Goal: Task Accomplishment & Management: Manage account settings

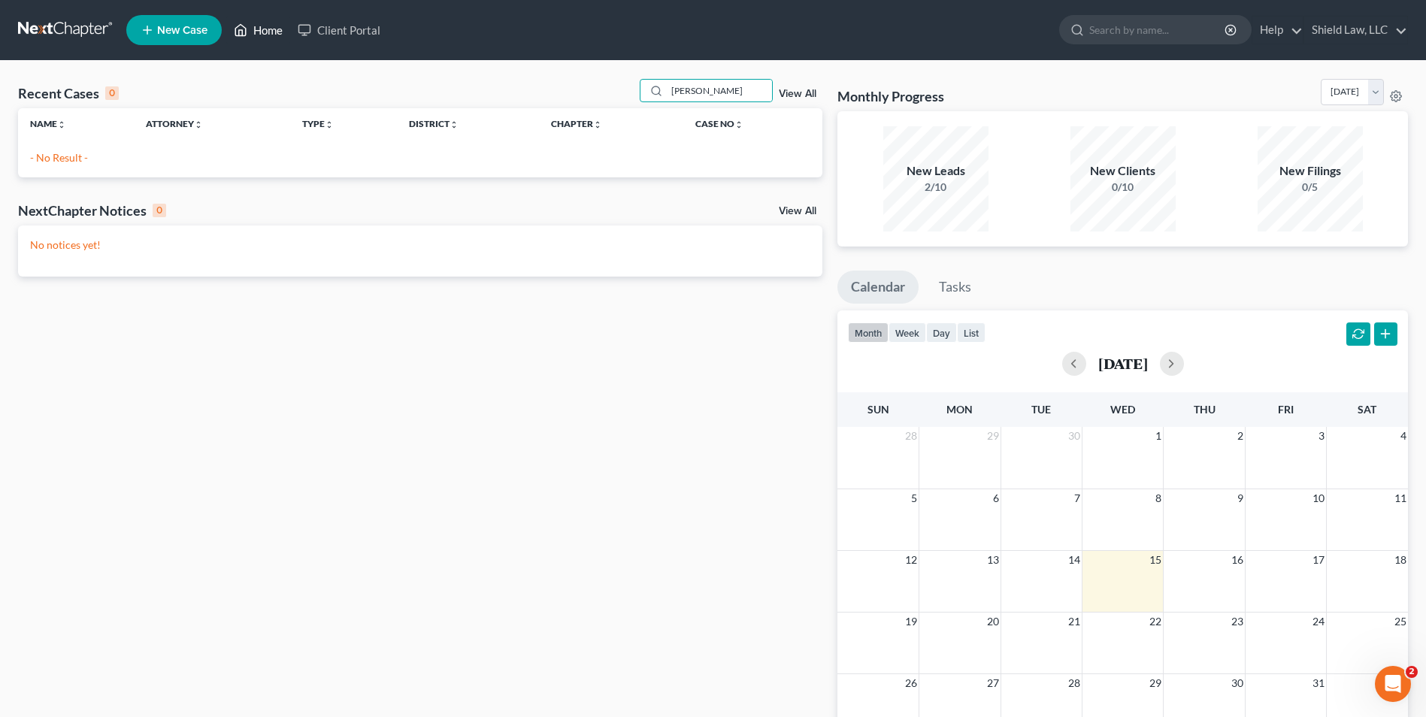
click at [250, 38] on link "Home" at bounding box center [258, 30] width 64 height 27
drag, startPoint x: 722, startPoint y: 95, endPoint x: 439, endPoint y: 98, distance: 282.6
click at [451, 98] on div "Recent Cases 0 [PERSON_NAME] View All" at bounding box center [420, 93] width 804 height 29
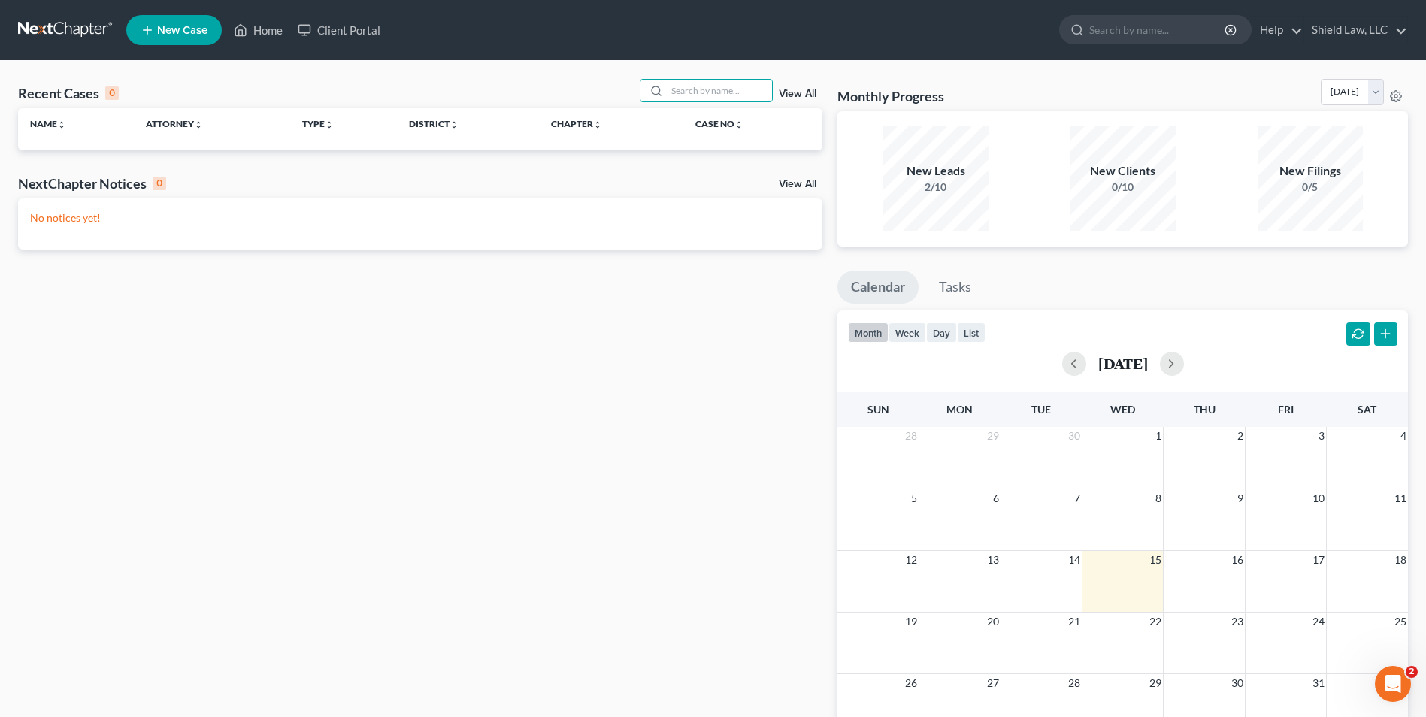
click at [432, 95] on div "Recent Cases 0 View All" at bounding box center [420, 93] width 804 height 29
click at [250, 33] on link "Home" at bounding box center [258, 30] width 64 height 27
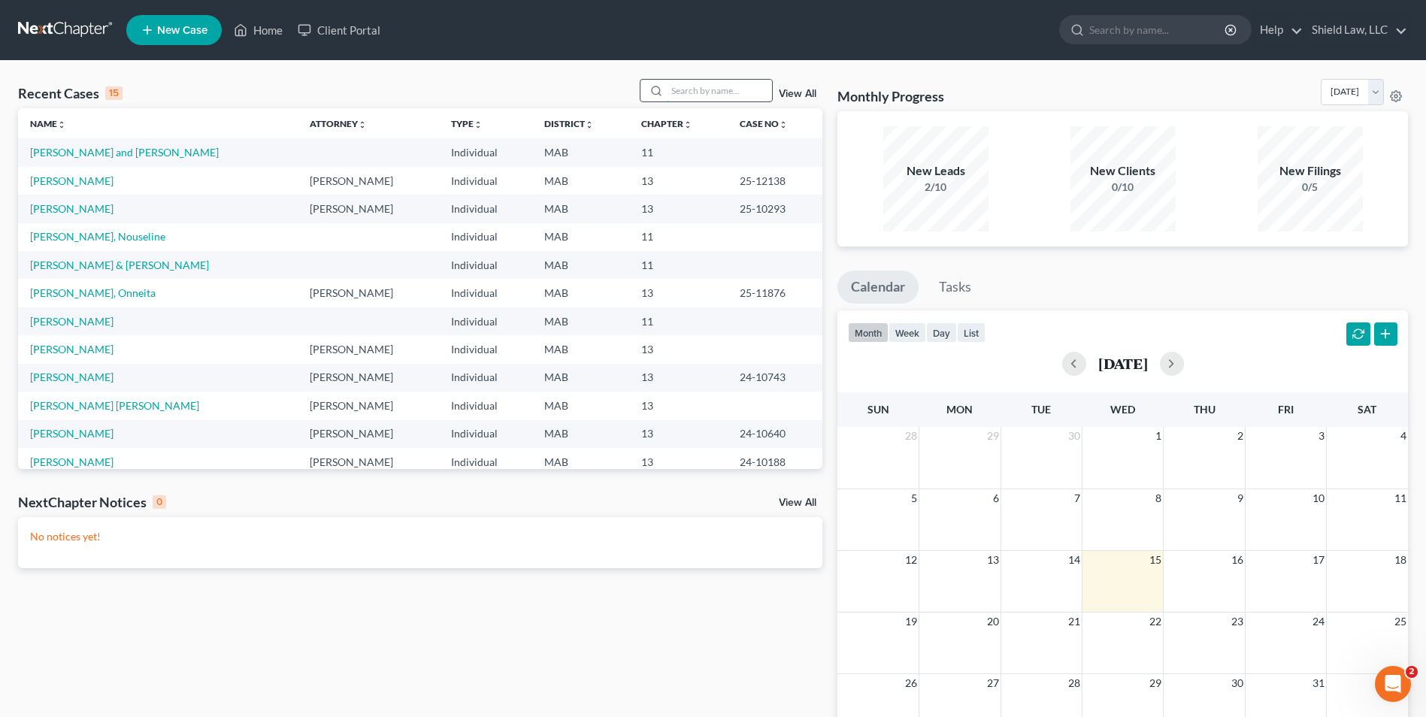
click at [713, 96] on input "search" at bounding box center [719, 91] width 105 height 22
type input "[PERSON_NAME]"
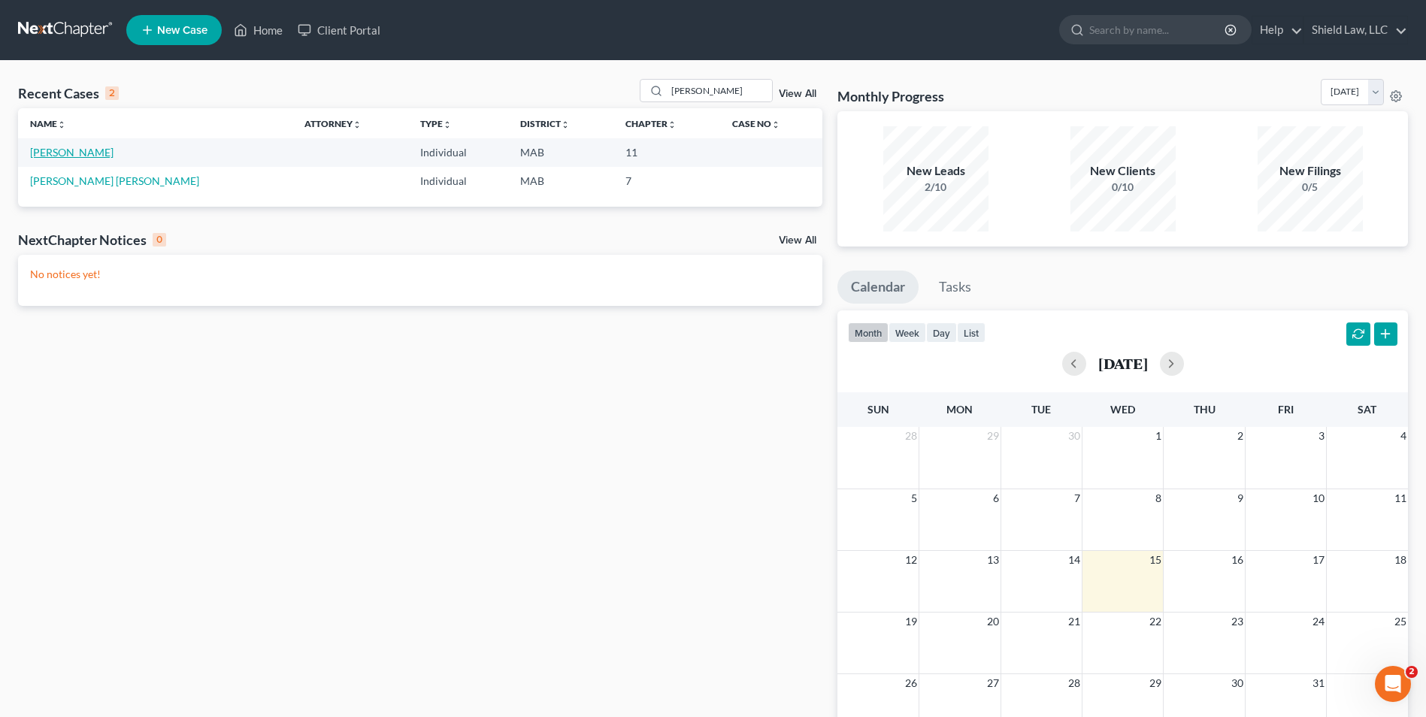
click at [63, 153] on link "[PERSON_NAME]" at bounding box center [71, 152] width 83 height 13
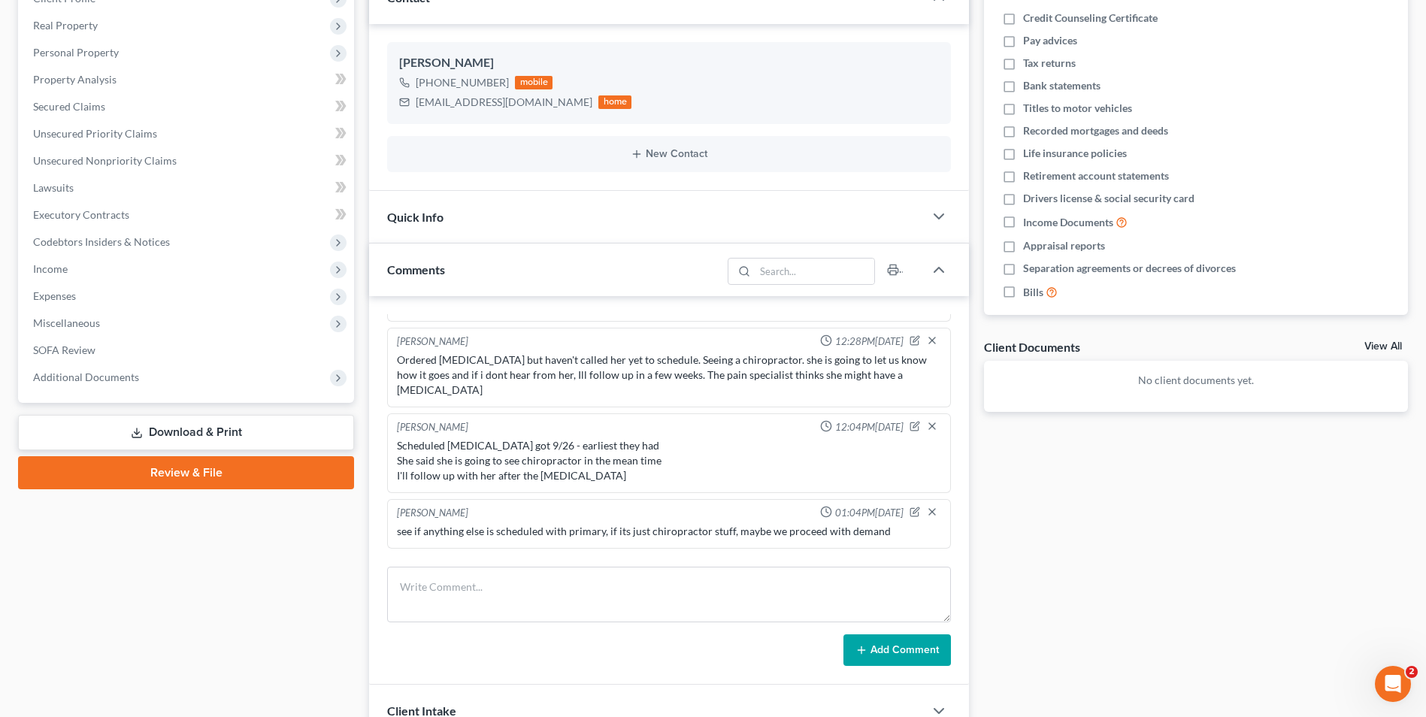
scroll to position [486, 0]
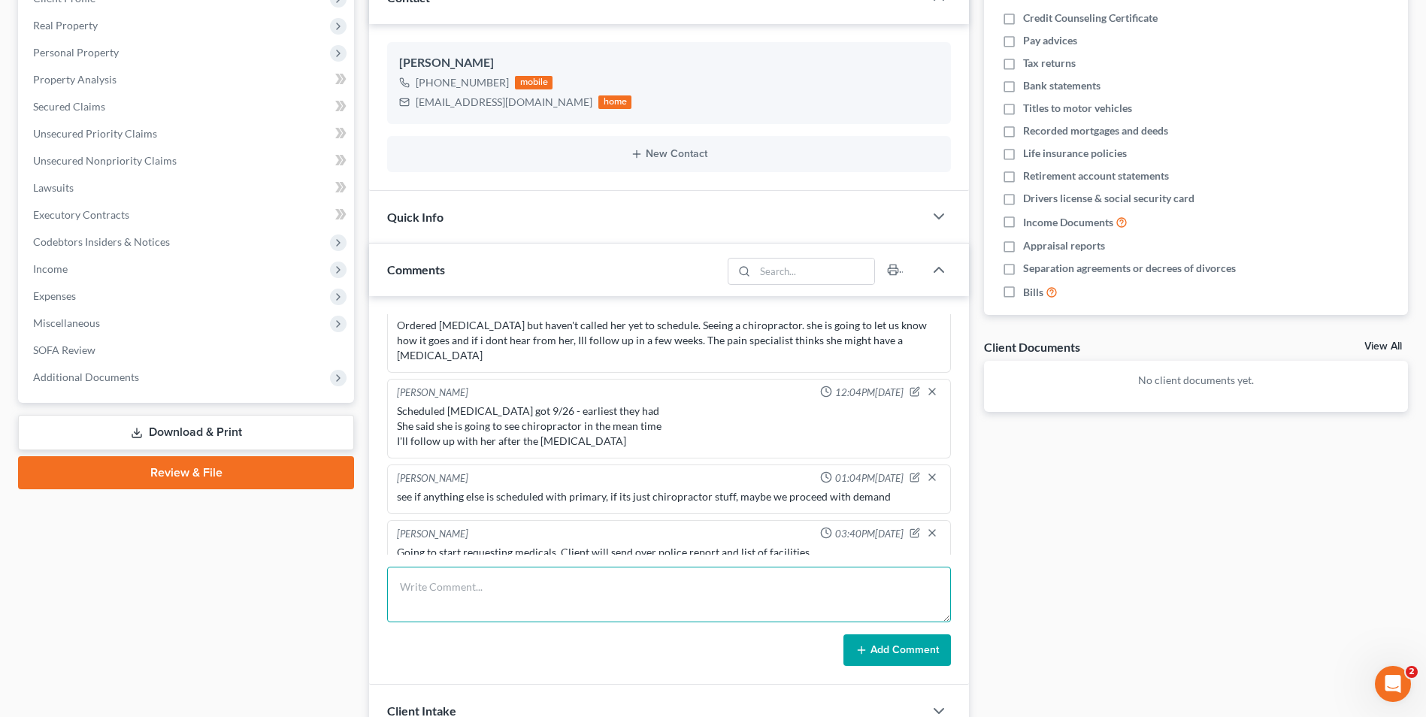
click at [668, 610] on textarea at bounding box center [669, 595] width 564 height 56
click at [498, 594] on textarea "Followed up" at bounding box center [669, 595] width 564 height 56
click at [483, 588] on textarea "Followed up" at bounding box center [669, 595] width 564 height 56
type textarea "Followed up, she is going to send over police ID report number, told her id loo…"
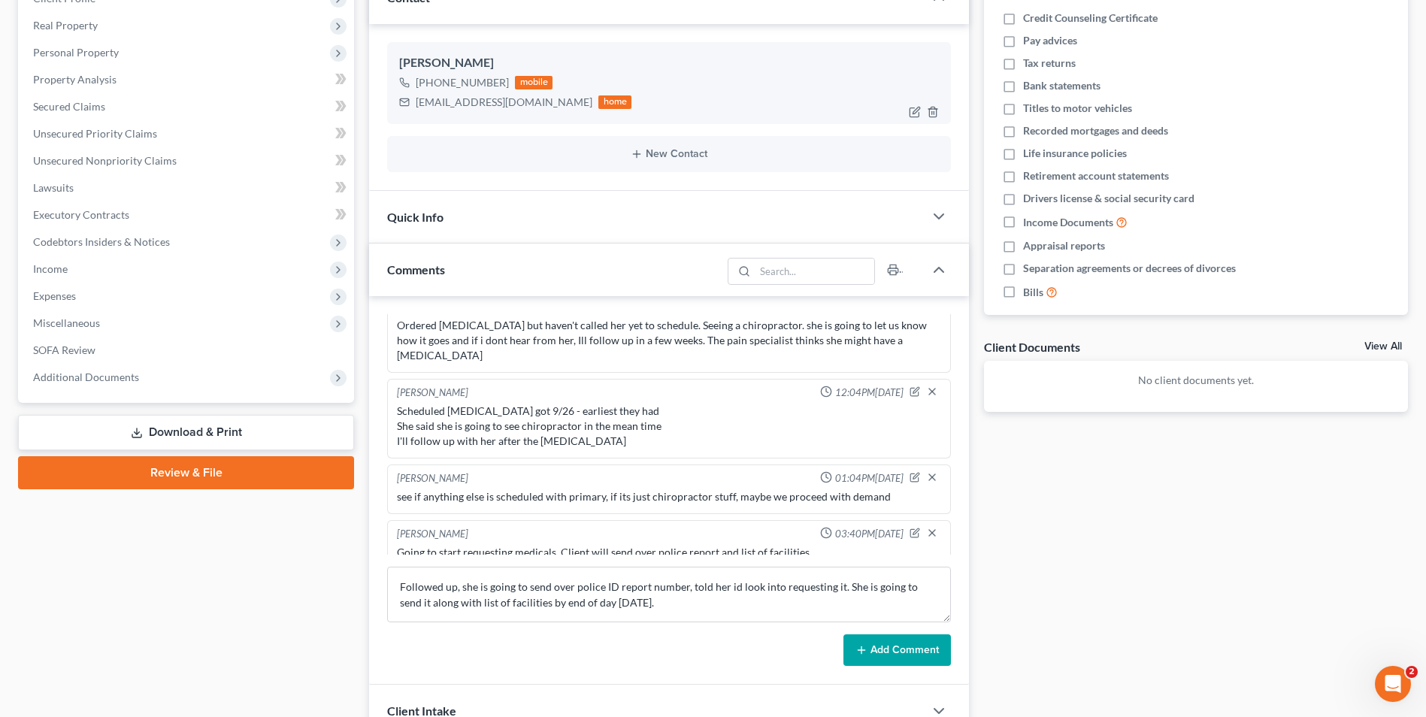
drag, startPoint x: 896, startPoint y: 646, endPoint x: 443, endPoint y: 117, distance: 695.7
click at [901, 644] on button "Add Comment" at bounding box center [896, 650] width 107 height 32
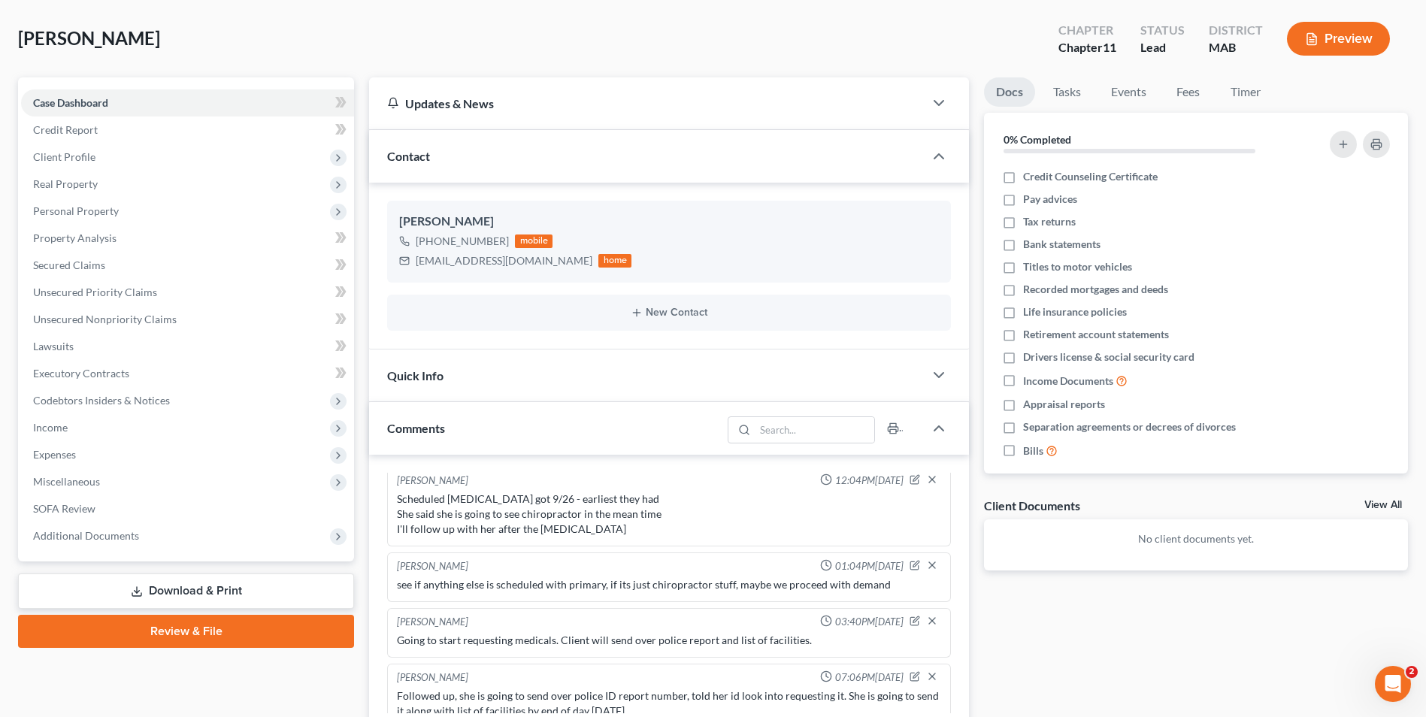
scroll to position [0, 0]
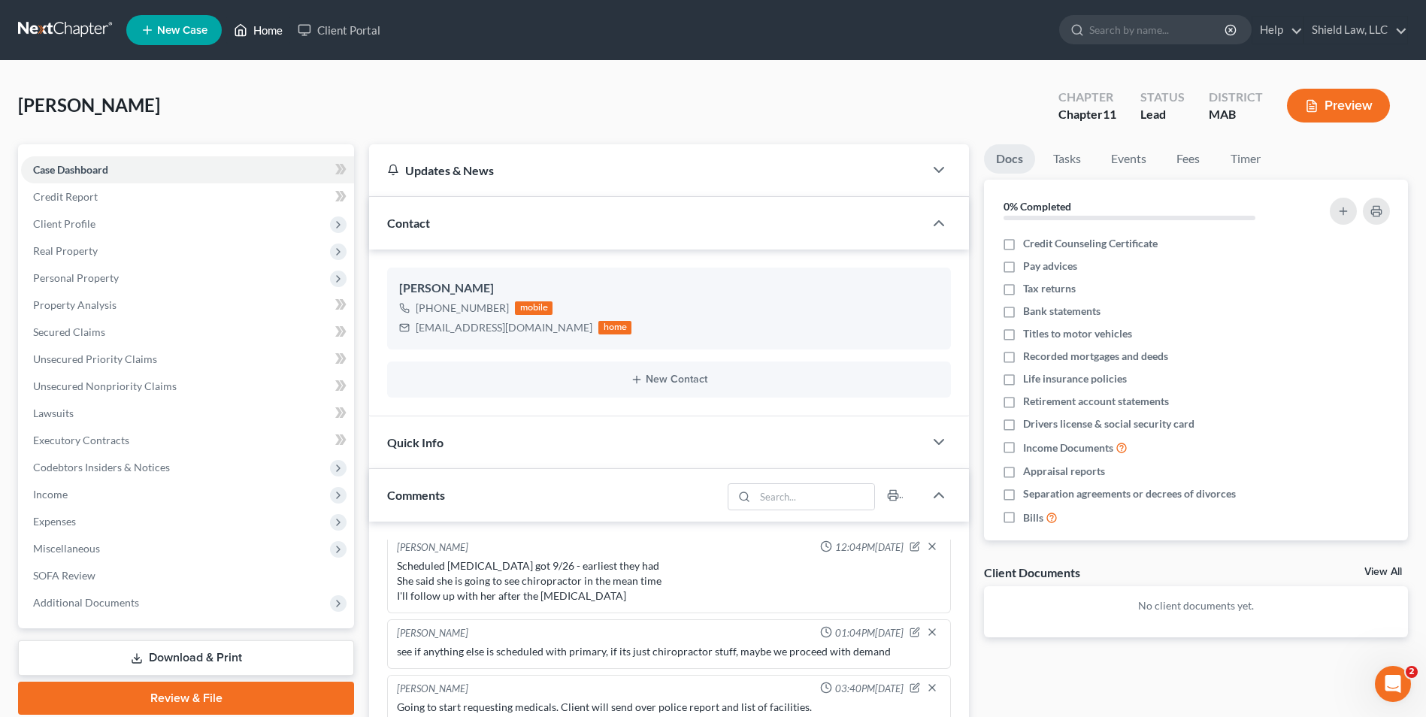
drag, startPoint x: 267, startPoint y: 28, endPoint x: 742, endPoint y: 66, distance: 476.6
click at [267, 28] on link "Home" at bounding box center [258, 30] width 64 height 27
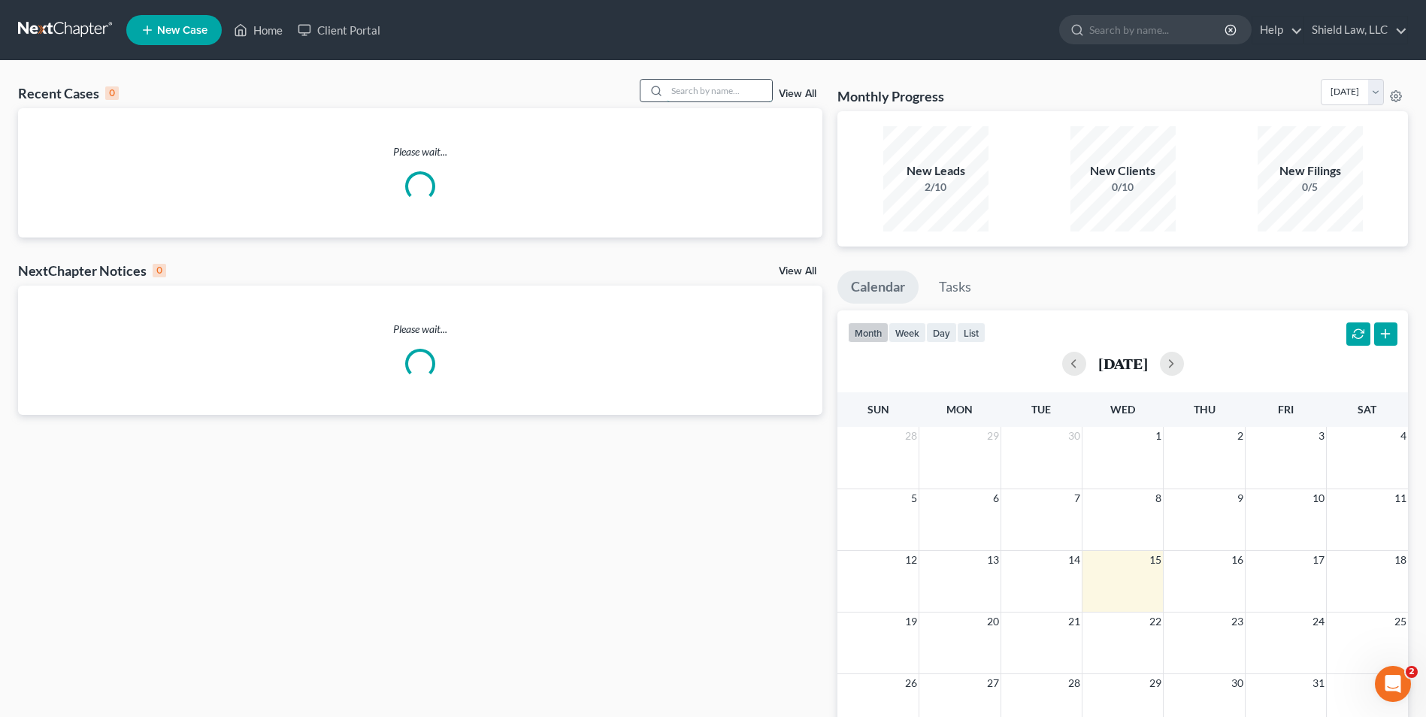
click at [732, 83] on input "search" at bounding box center [719, 91] width 105 height 22
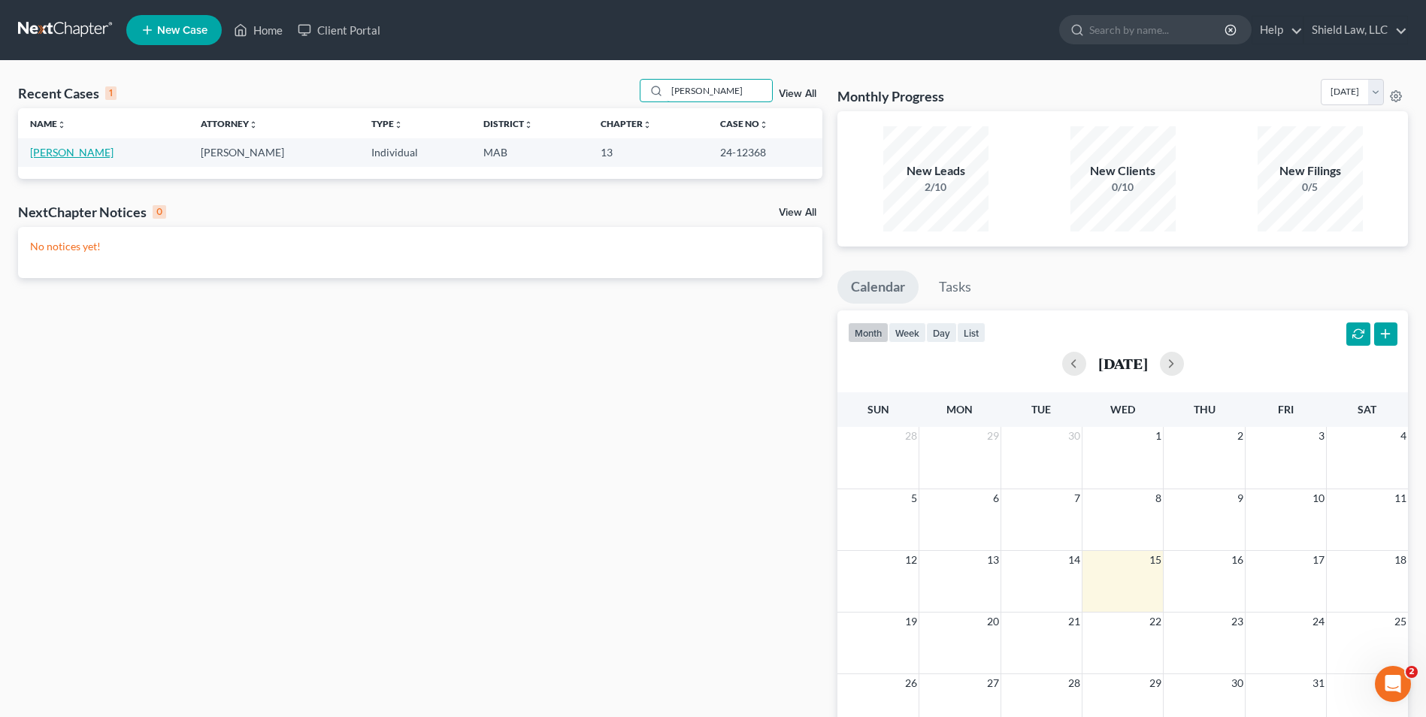
type input "[PERSON_NAME]"
click at [41, 153] on link "[PERSON_NAME]" at bounding box center [71, 152] width 83 height 13
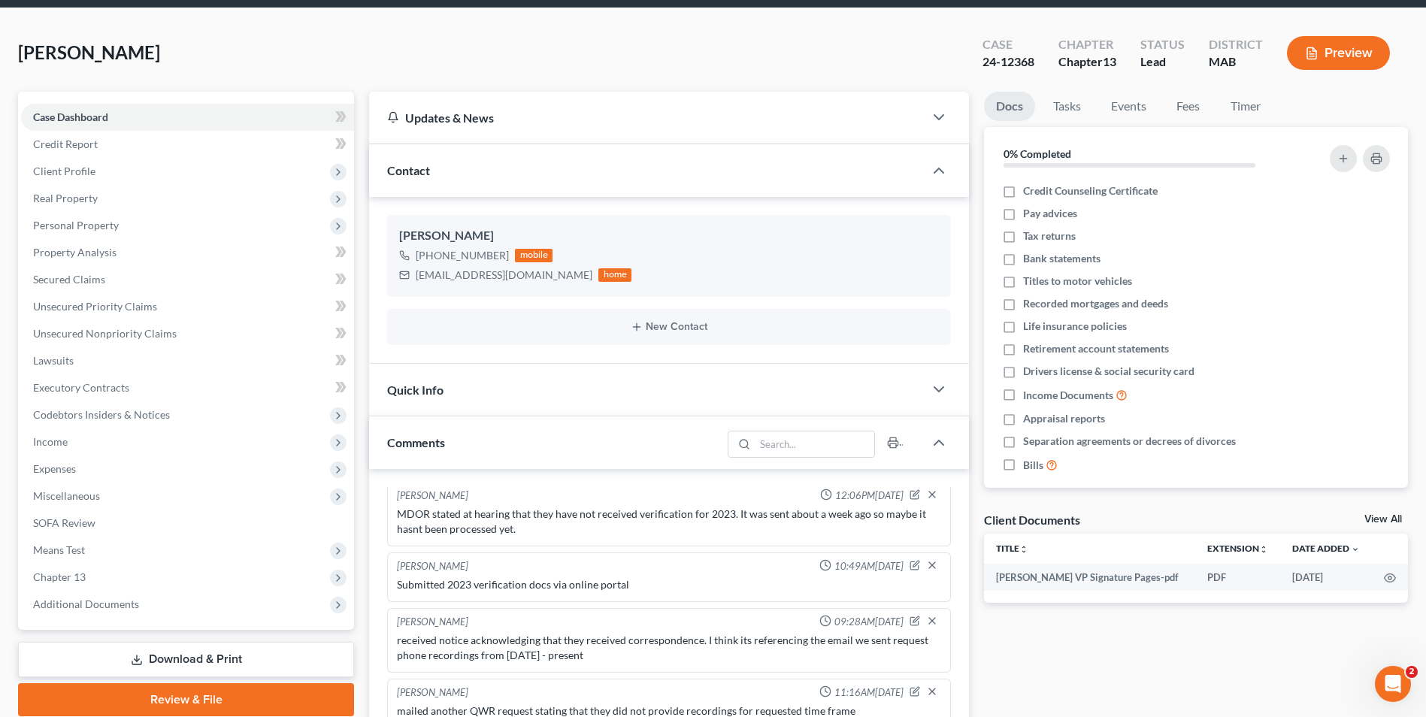
scroll to position [376, 0]
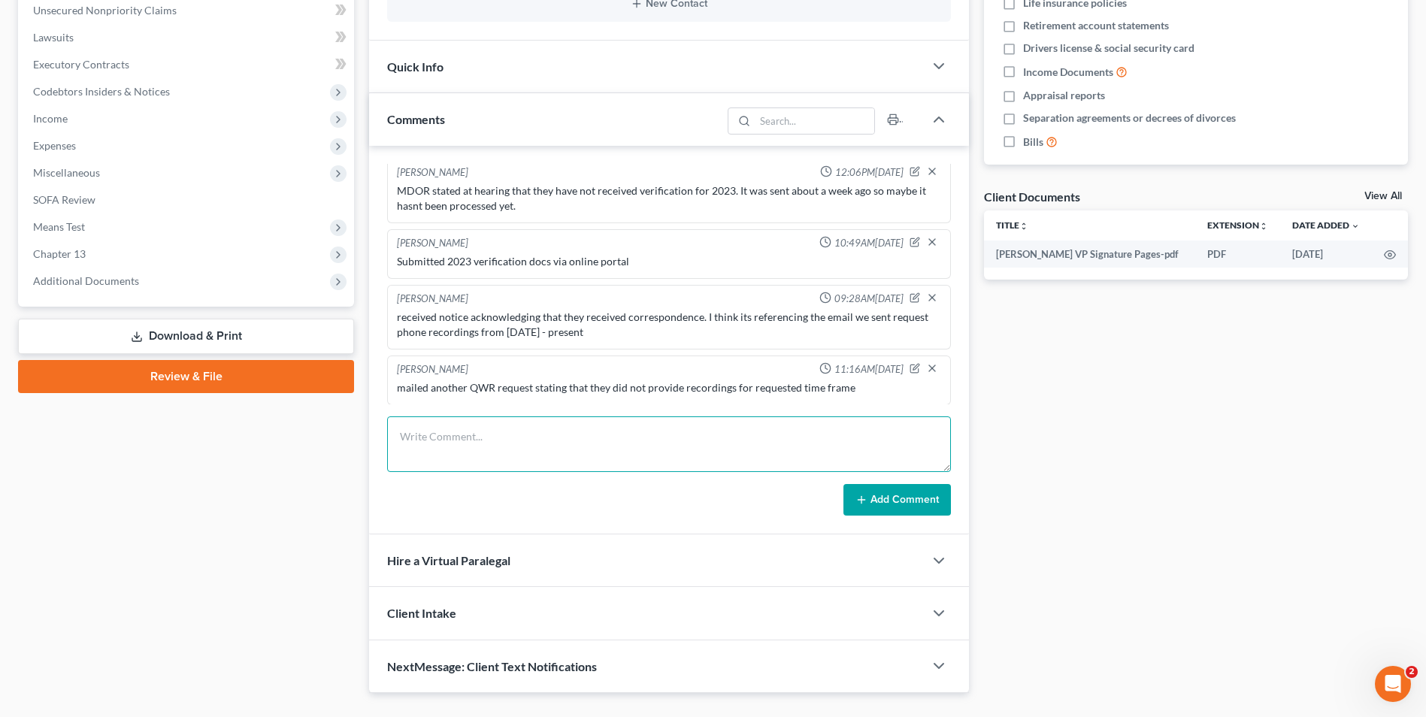
click at [510, 471] on textarea at bounding box center [669, 444] width 564 height 56
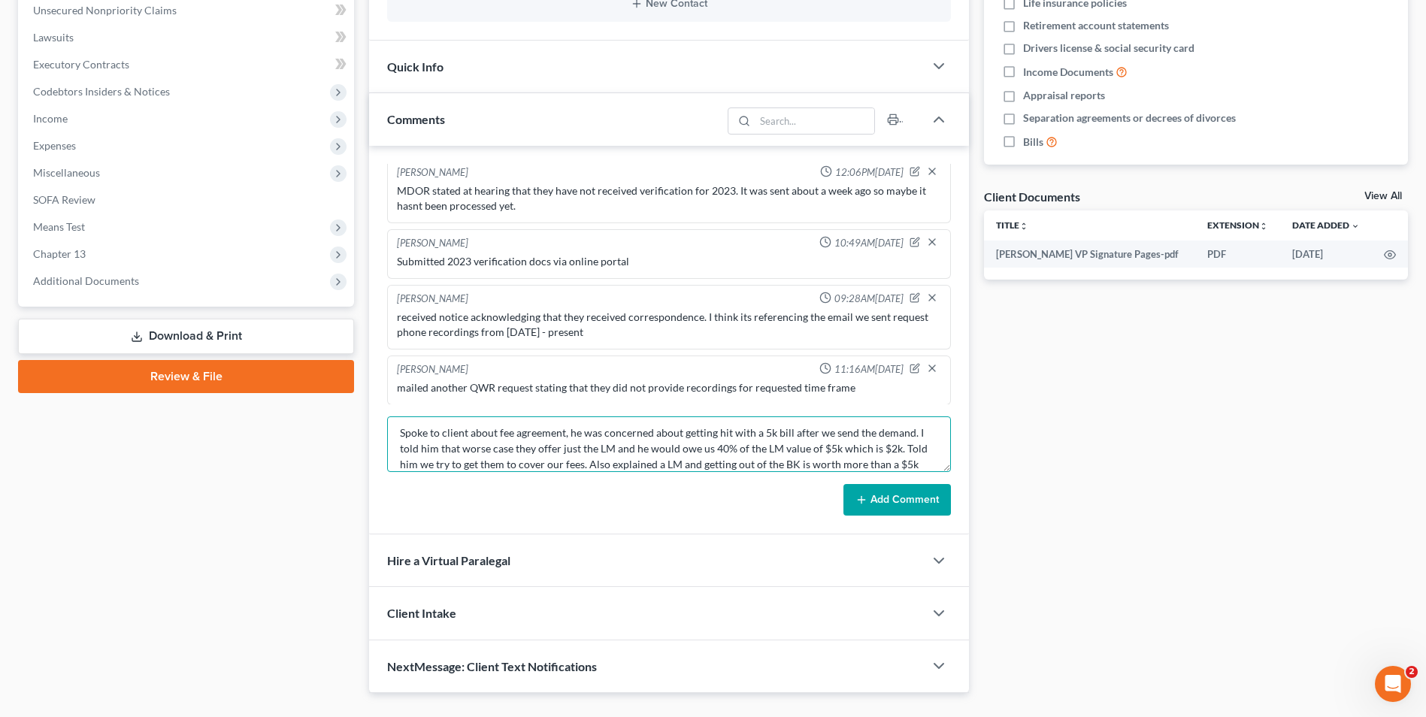
scroll to position [20, 0]
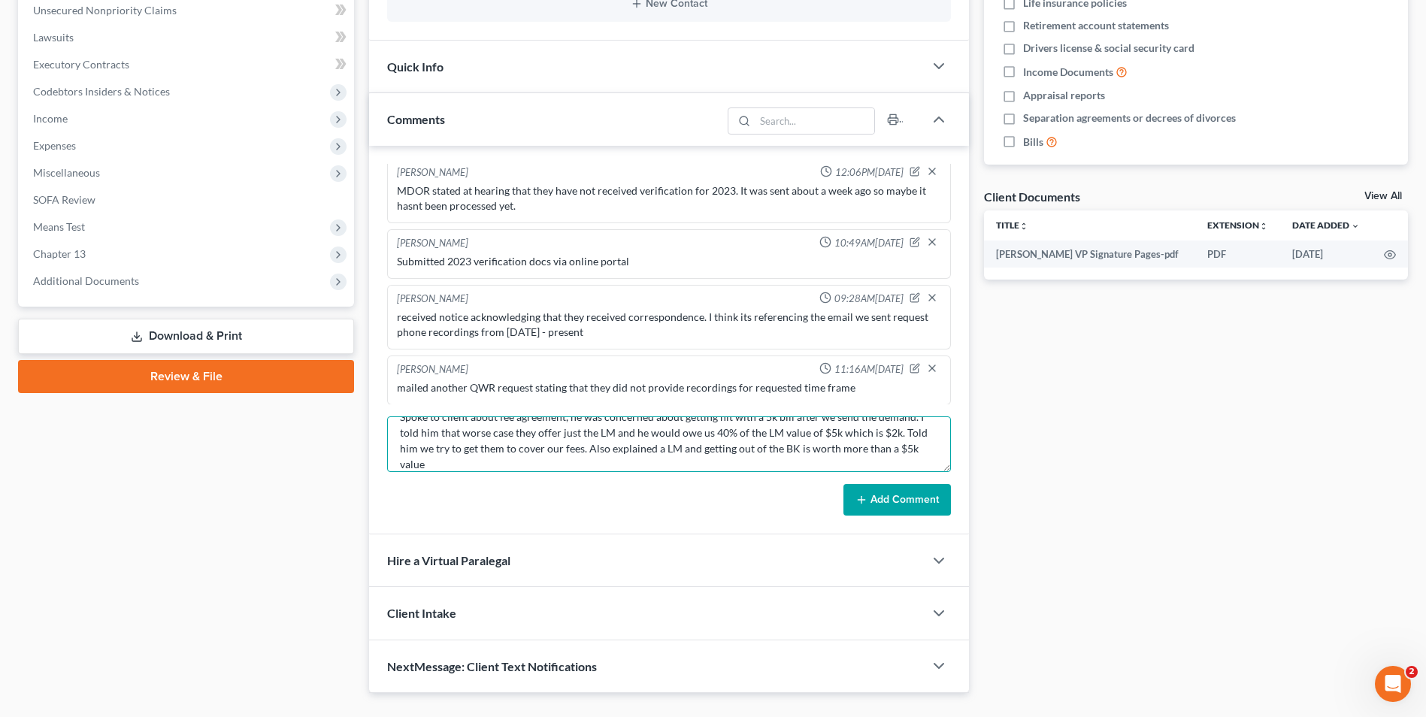
type textarea "Spoke to client about fee agreement, he was concerned about getting hit with a …"
click at [882, 496] on button "Add Comment" at bounding box center [896, 500] width 107 height 32
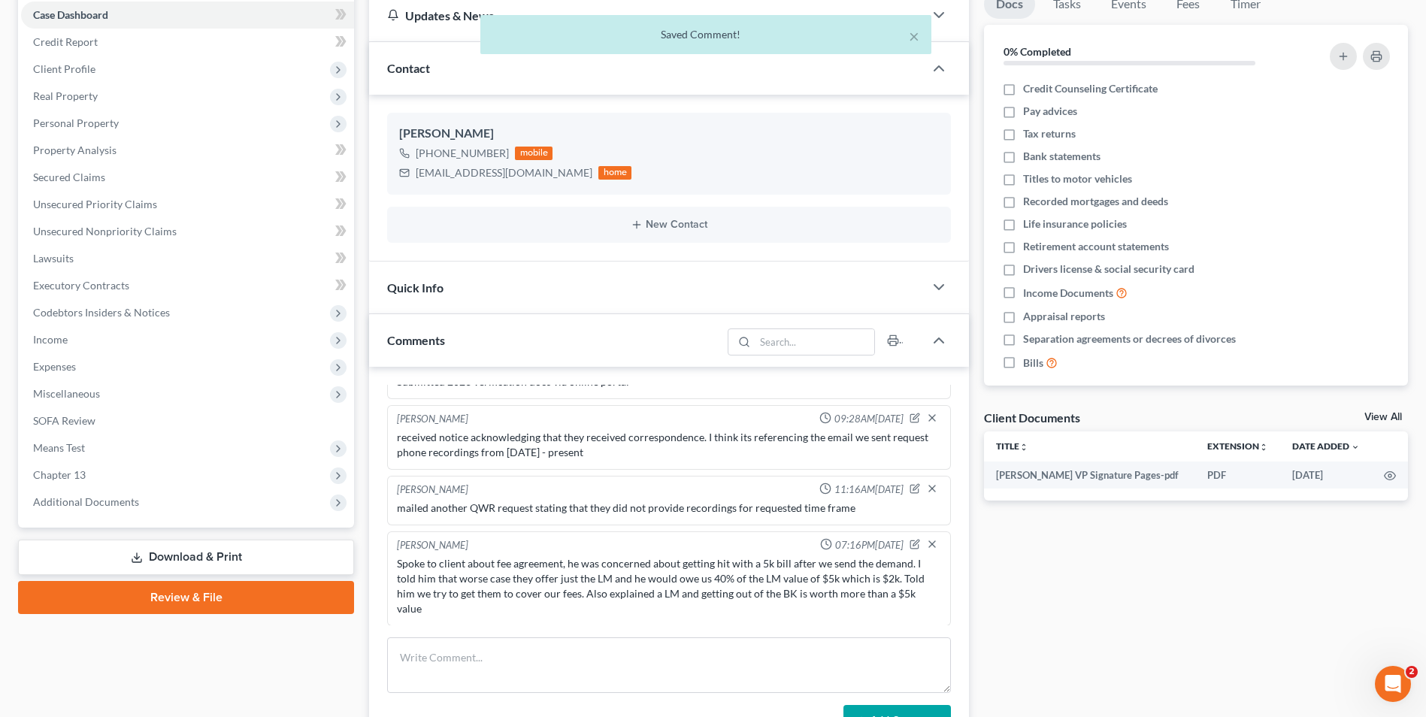
scroll to position [0, 0]
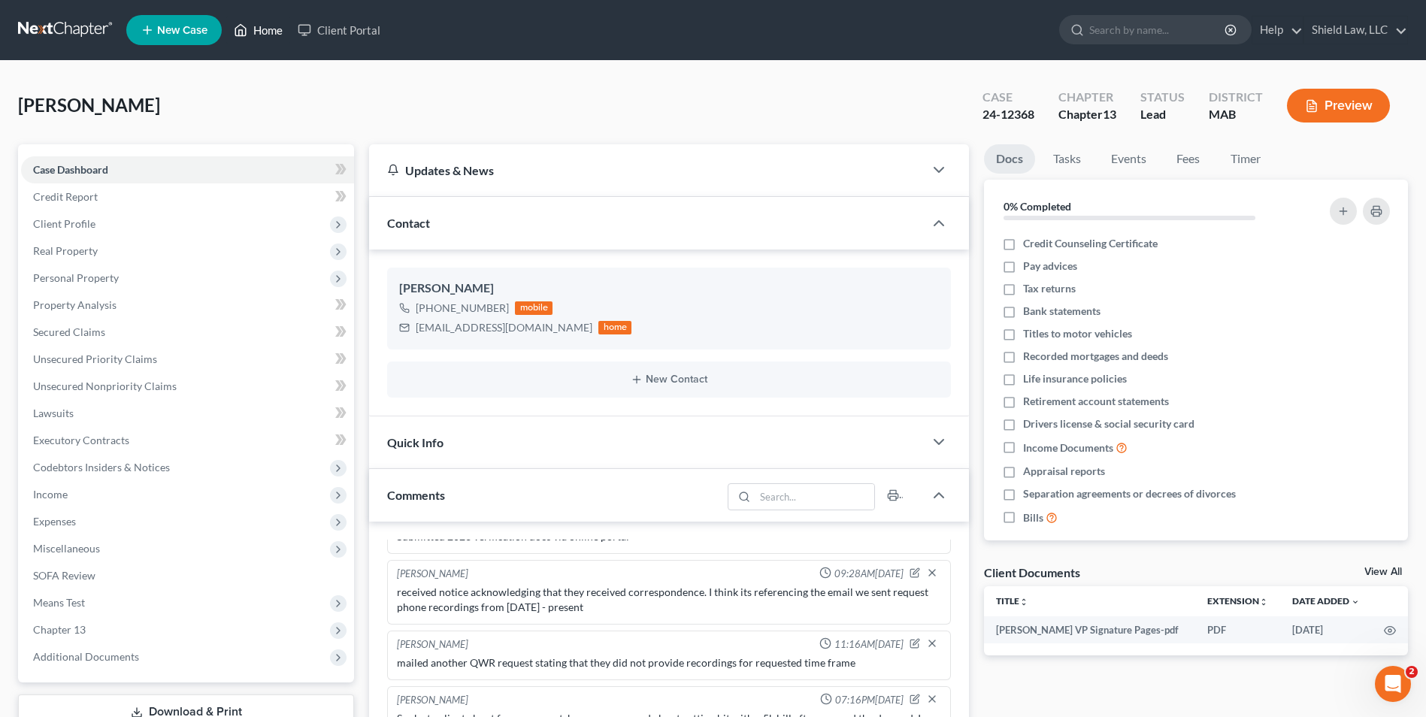
click at [271, 30] on link "Home" at bounding box center [258, 30] width 64 height 27
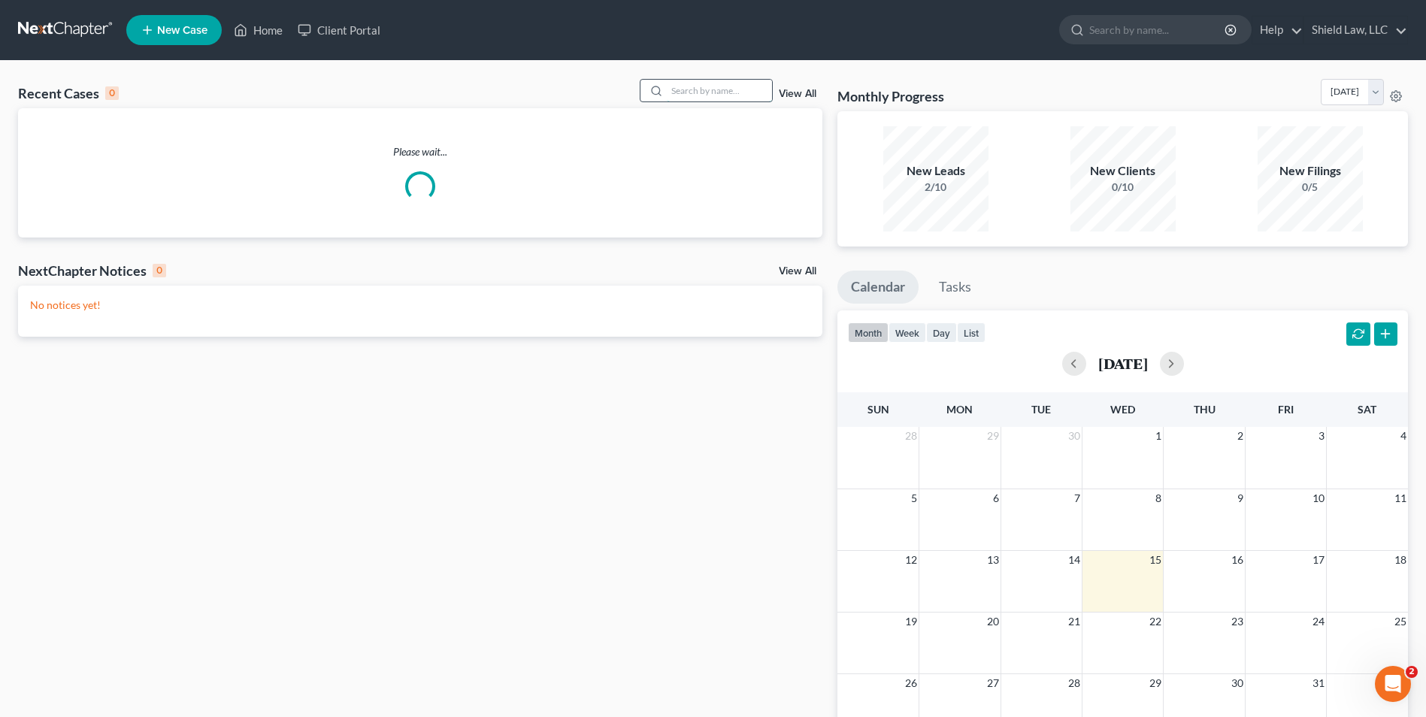
click at [694, 92] on input "search" at bounding box center [719, 91] width 105 height 22
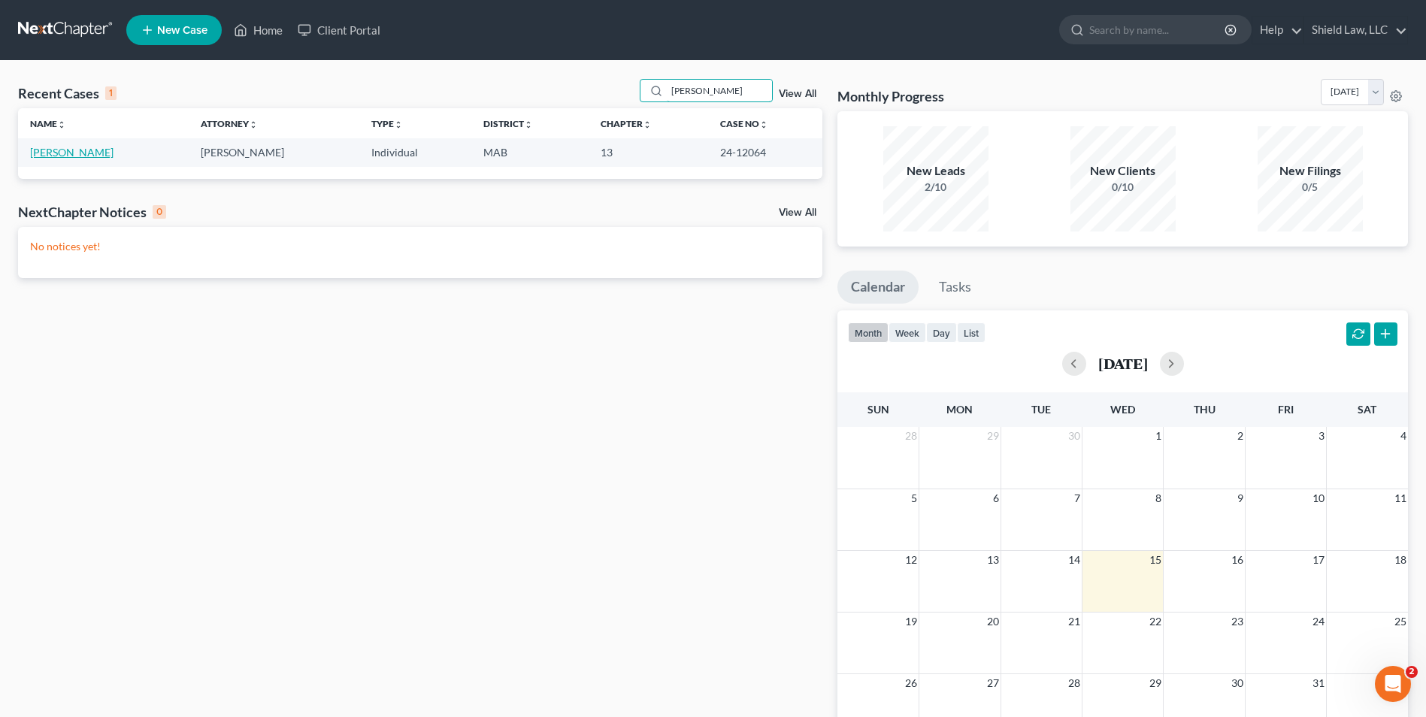
type input "[PERSON_NAME]"
click at [87, 146] on link "[PERSON_NAME]" at bounding box center [71, 152] width 83 height 13
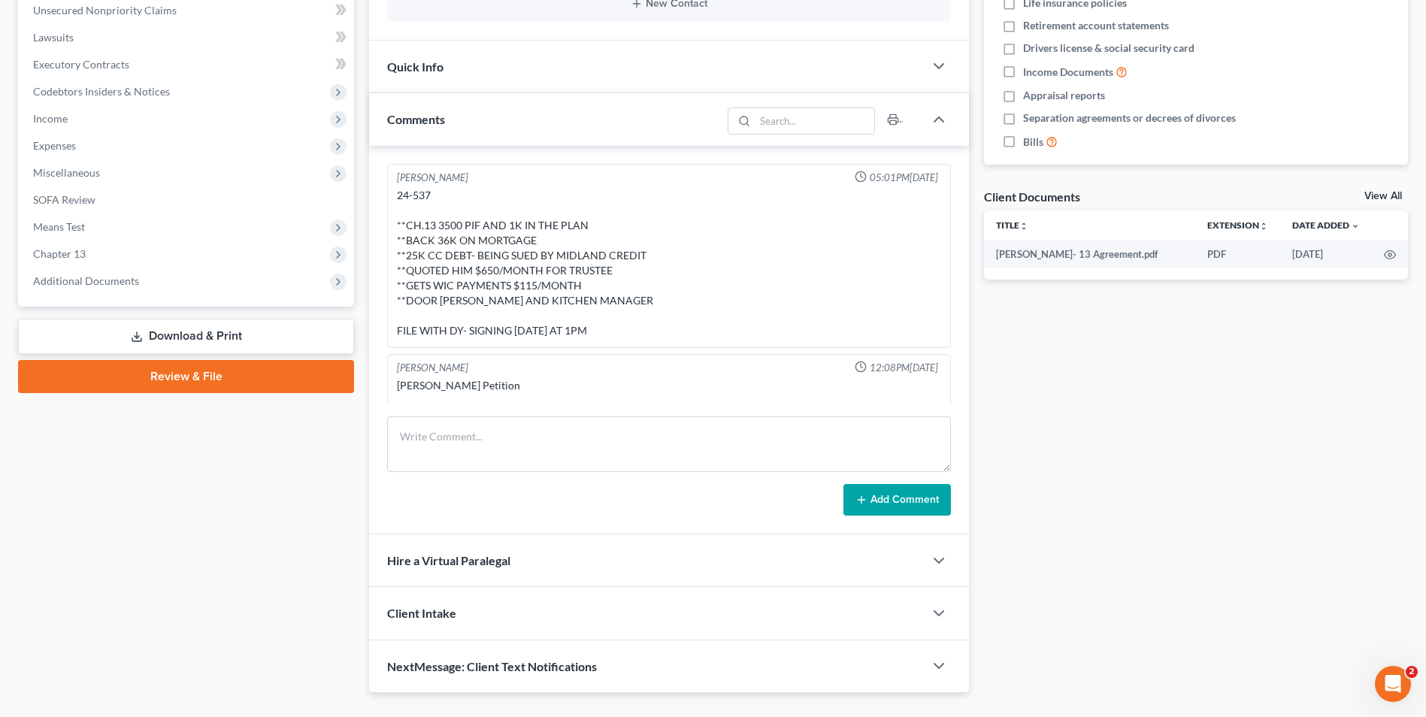
scroll to position [2059, 0]
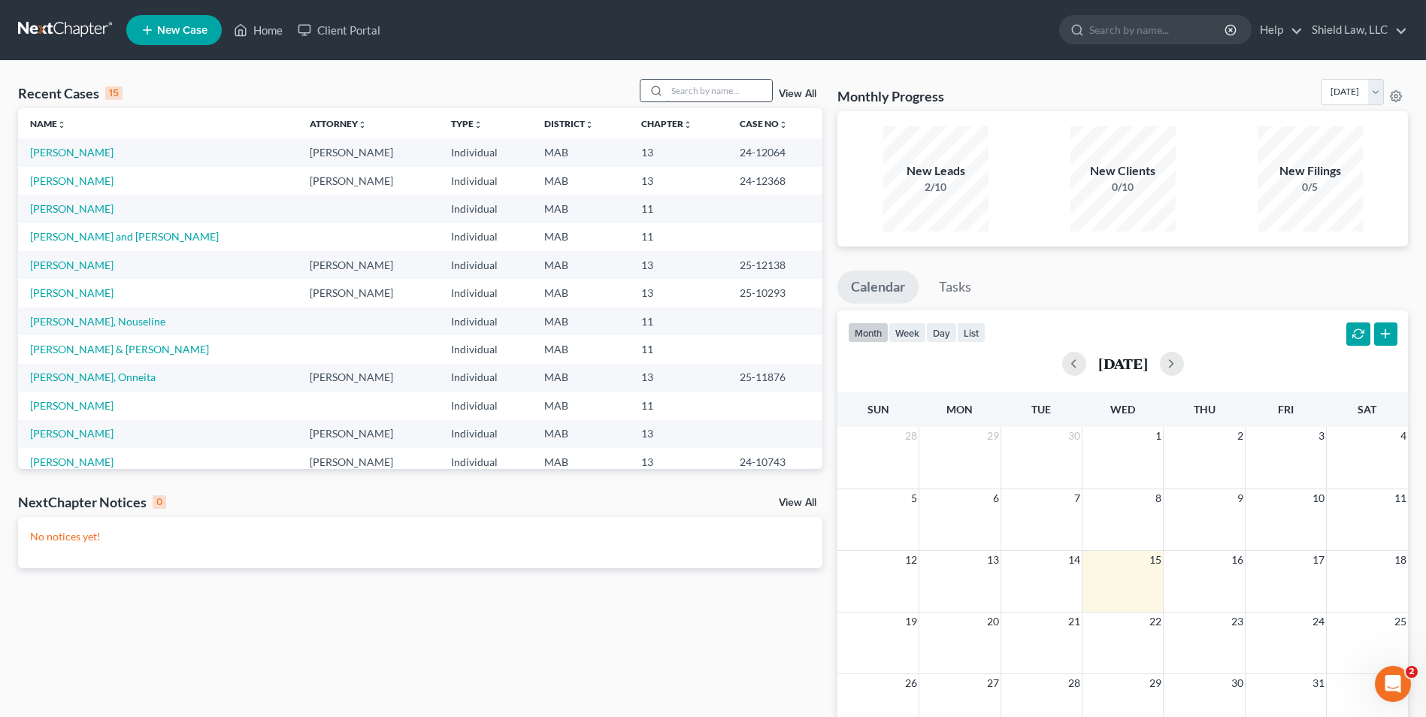
click at [725, 86] on input "search" at bounding box center [719, 91] width 105 height 22
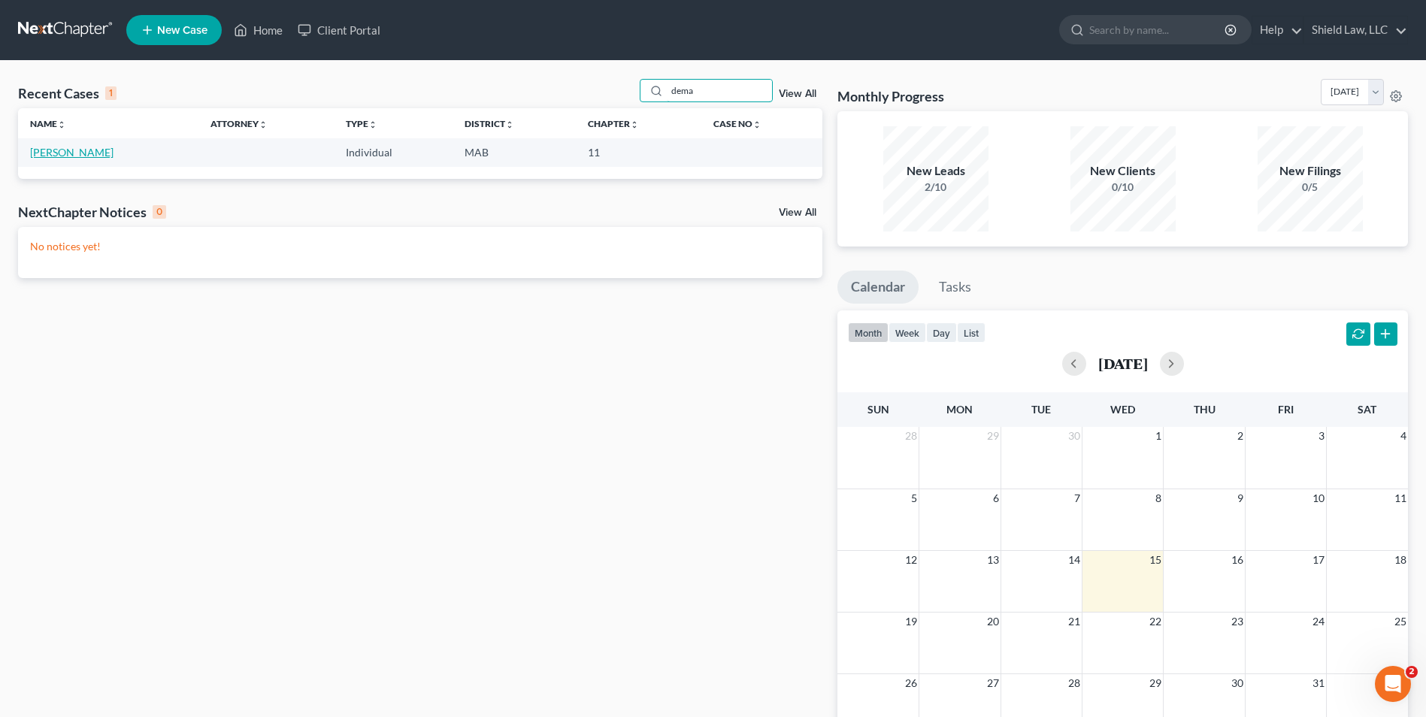
type input "dema"
click at [62, 155] on link "Hakim, Dema" at bounding box center [71, 152] width 83 height 13
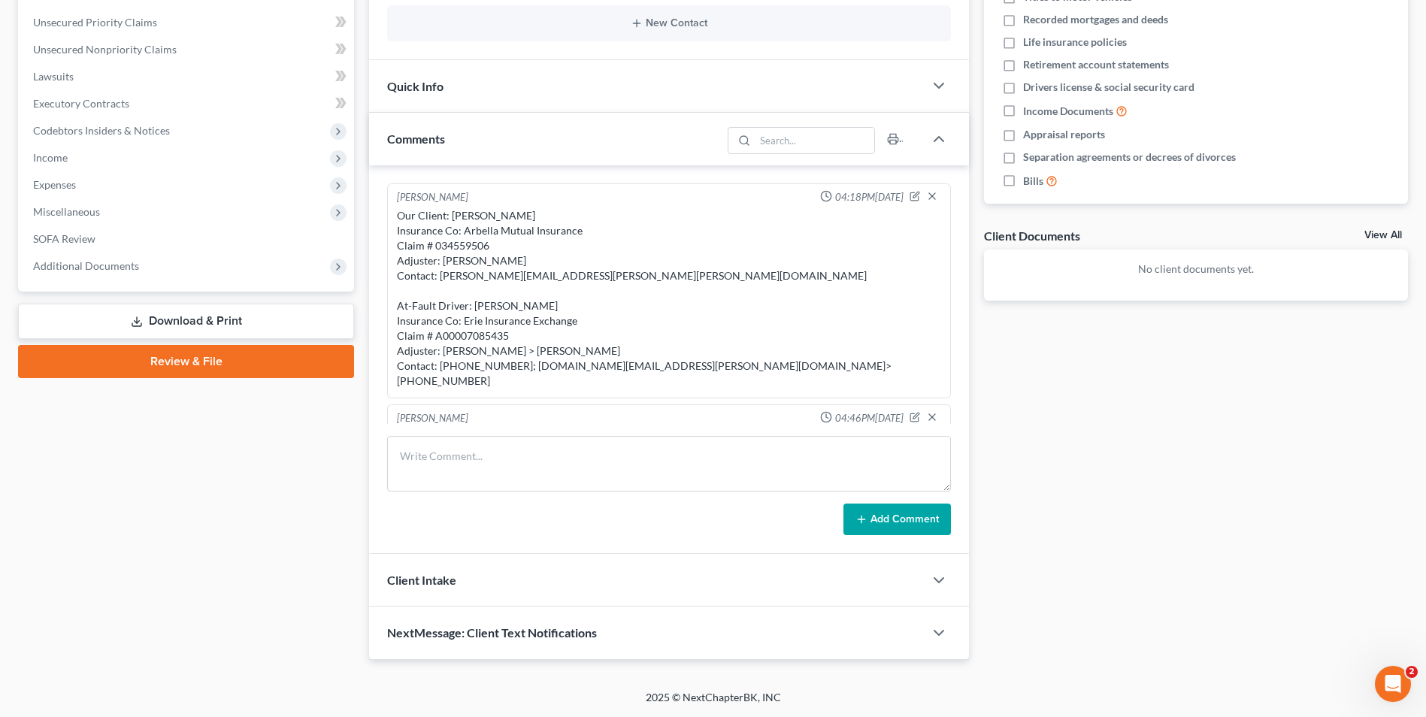
scroll to position [383, 0]
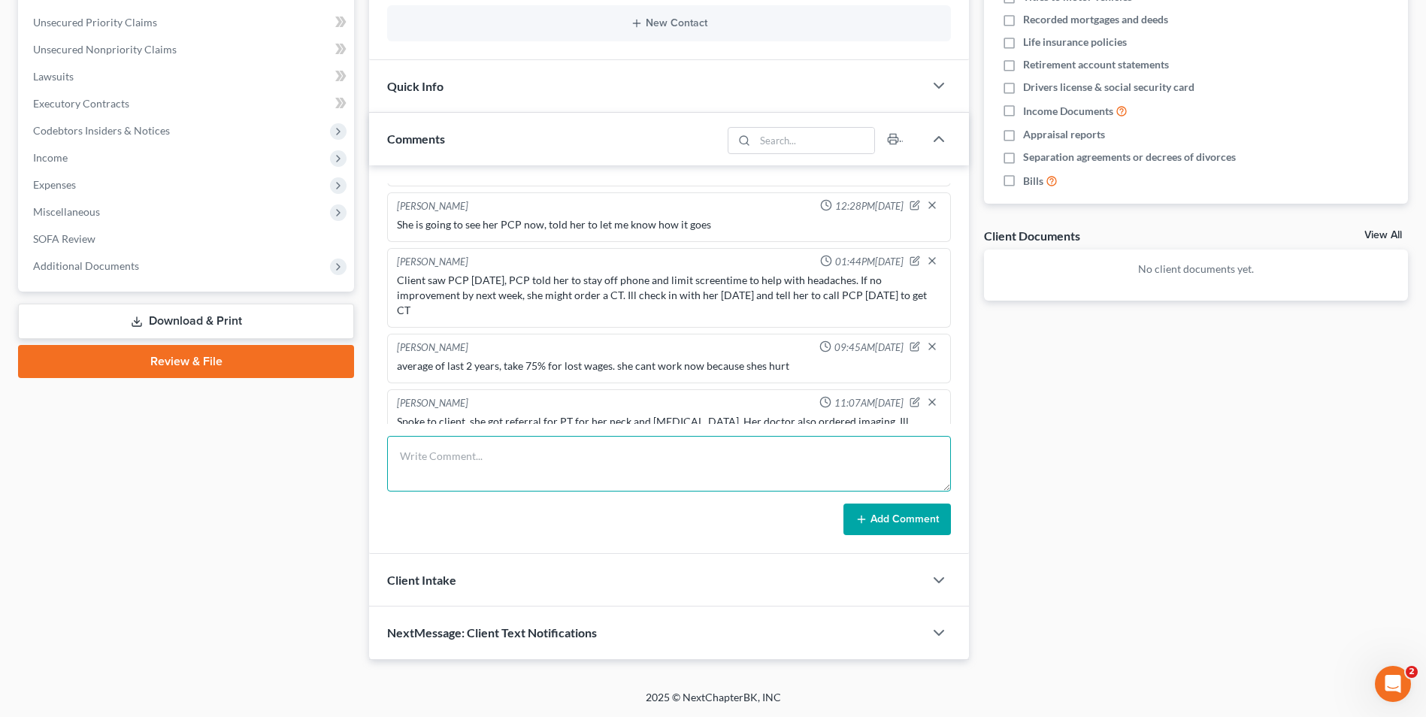
drag, startPoint x: 577, startPoint y: 481, endPoint x: 571, endPoint y: 471, distance: 11.1
click at [574, 480] on textarea at bounding box center [669, 464] width 564 height 56
type textarea "Client is scheduled to start PT on 10/28. going to be doing 4 sessions per week"
click at [925, 521] on button "Add Comment" at bounding box center [896, 520] width 107 height 32
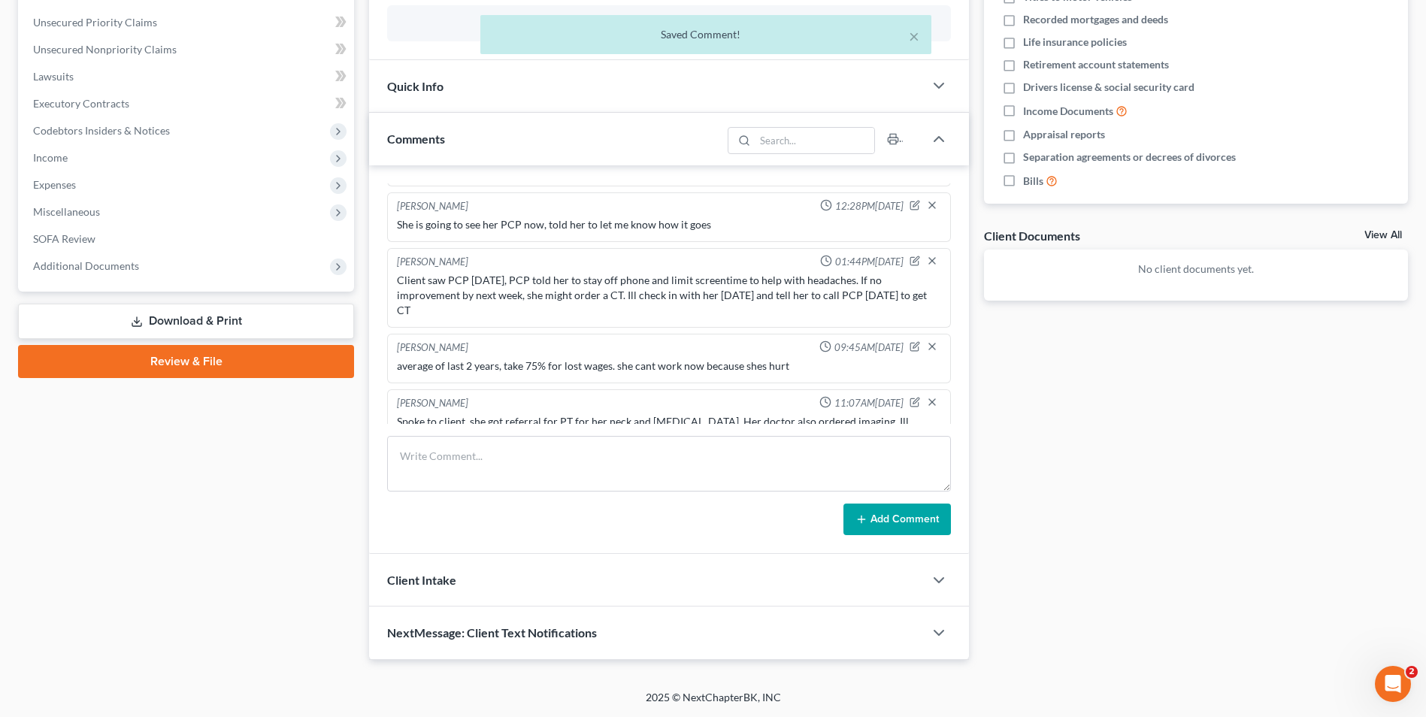
scroll to position [439, 0]
